Goal: Browse casually

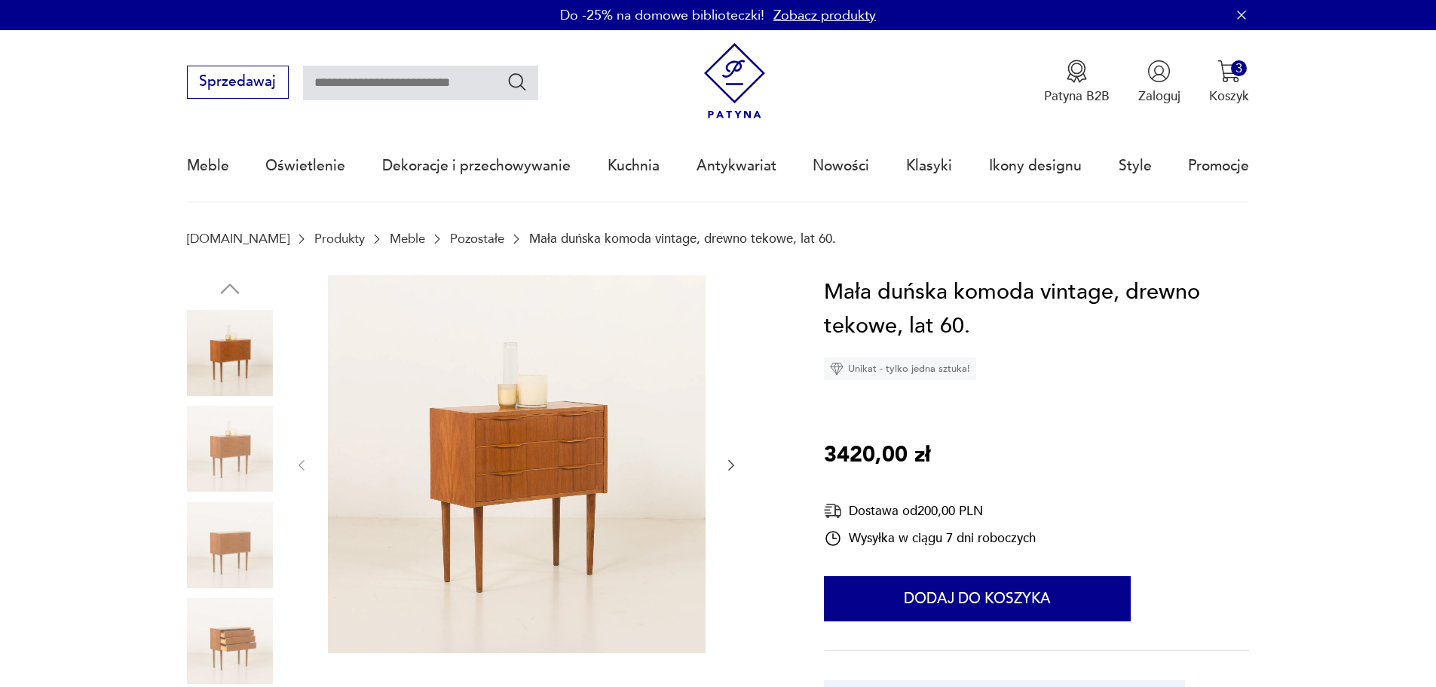
click at [209, 443] on img at bounding box center [230, 448] width 86 height 86
click at [210, 486] on img at bounding box center [230, 448] width 86 height 86
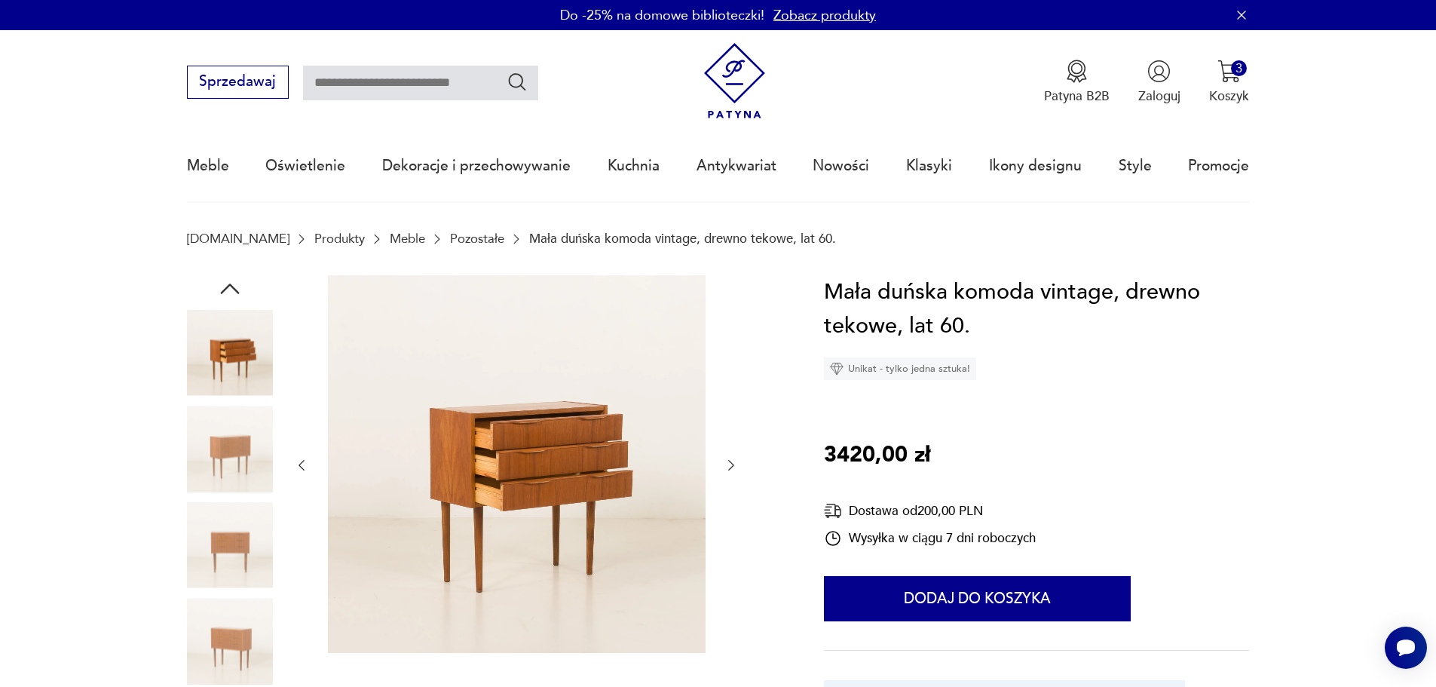
click at [210, 486] on img at bounding box center [230, 448] width 86 height 86
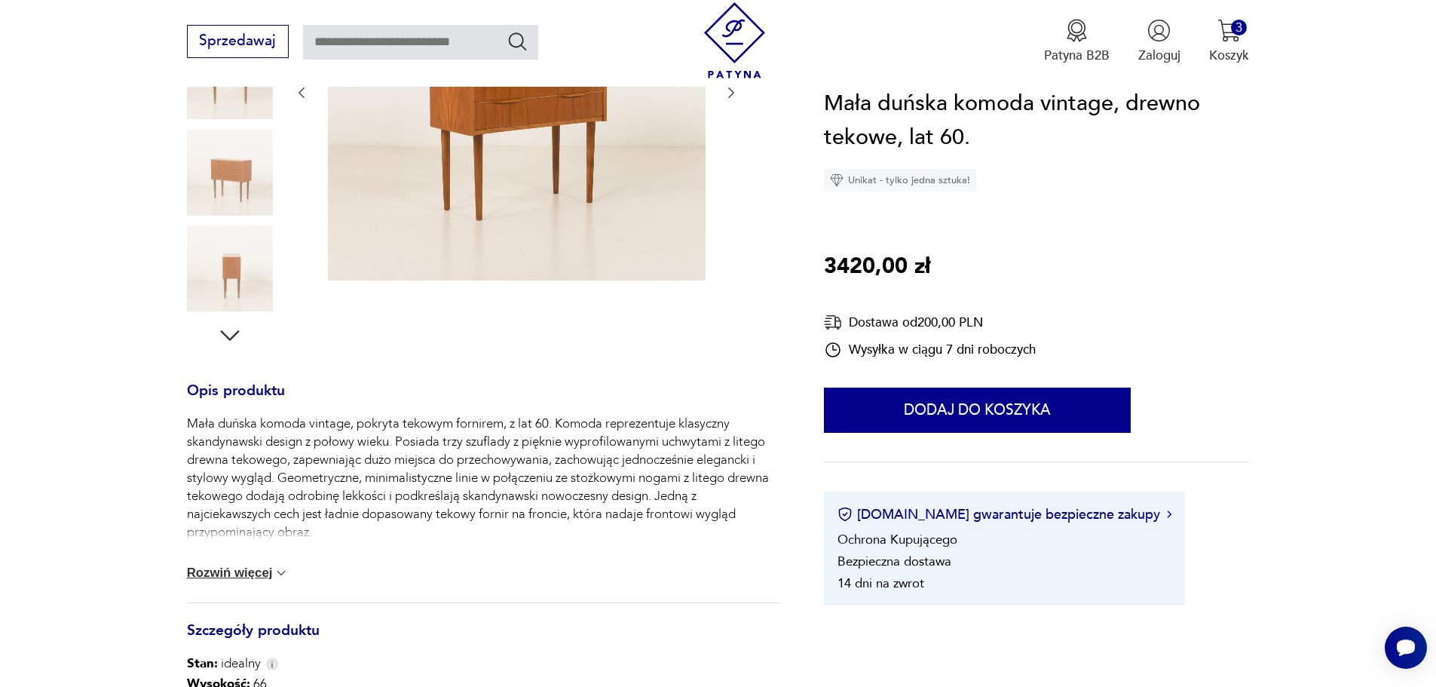
scroll to position [377, 0]
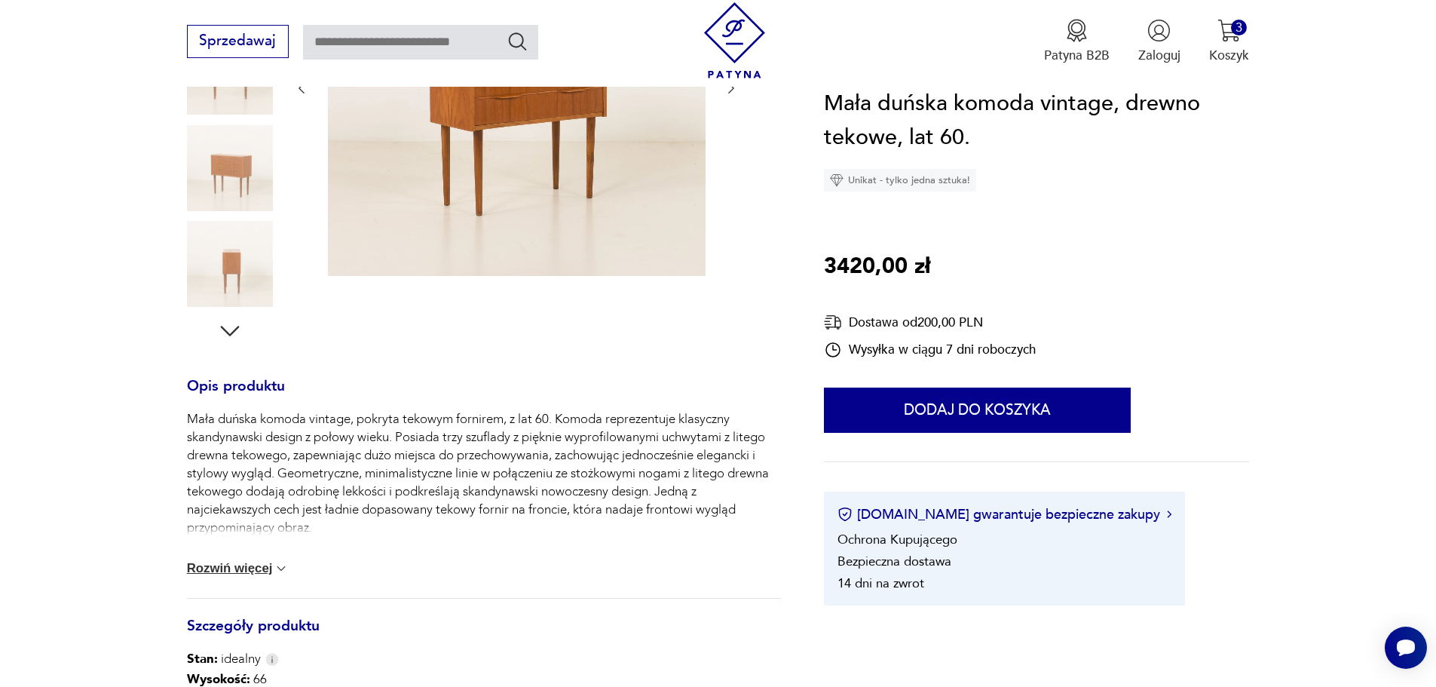
click at [217, 570] on button "Rozwiń więcej" at bounding box center [238, 568] width 102 height 15
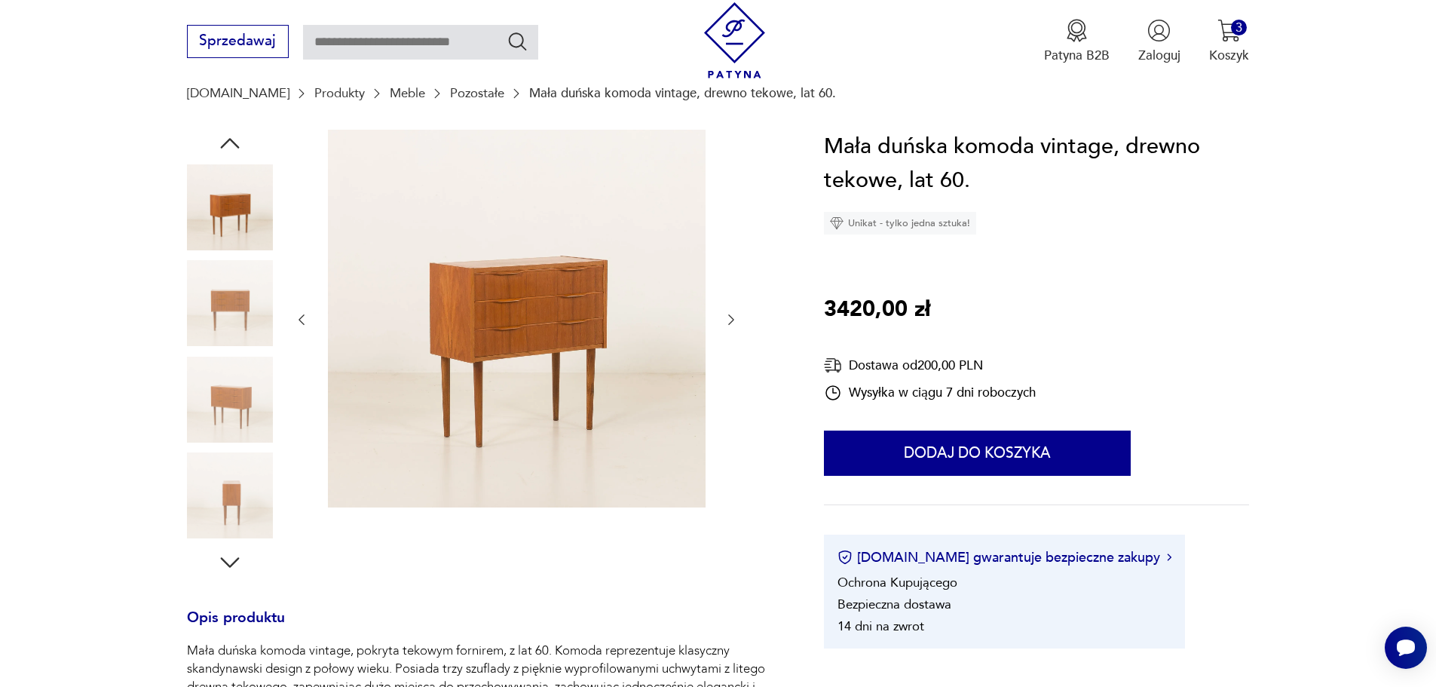
scroll to position [151, 0]
